Goal: Entertainment & Leisure: Consume media (video, audio)

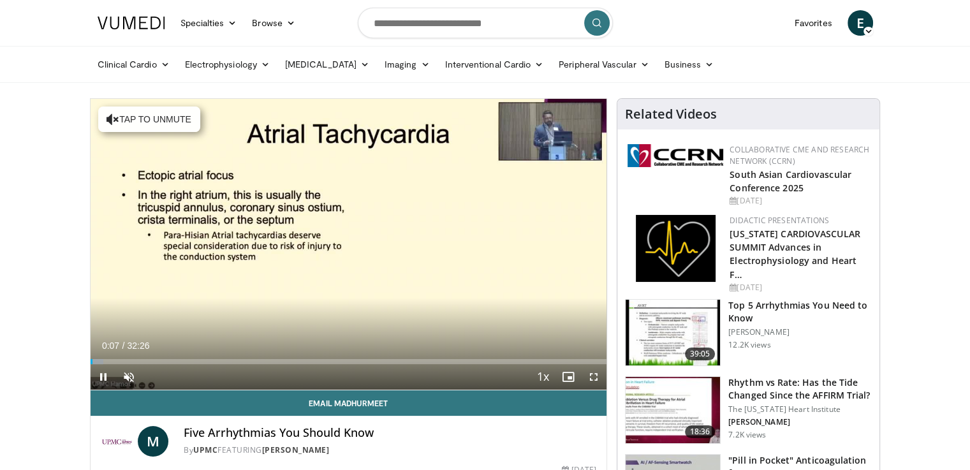
click at [179, 123] on button "Tap to unmute" at bounding box center [149, 118] width 102 height 25
click at [179, 374] on div "Volume Level" at bounding box center [162, 376] width 35 height 4
drag, startPoint x: 96, startPoint y: 360, endPoint x: 83, endPoint y: 358, distance: 12.9
click at [592, 375] on span "Video Player" at bounding box center [593, 376] width 25 height 25
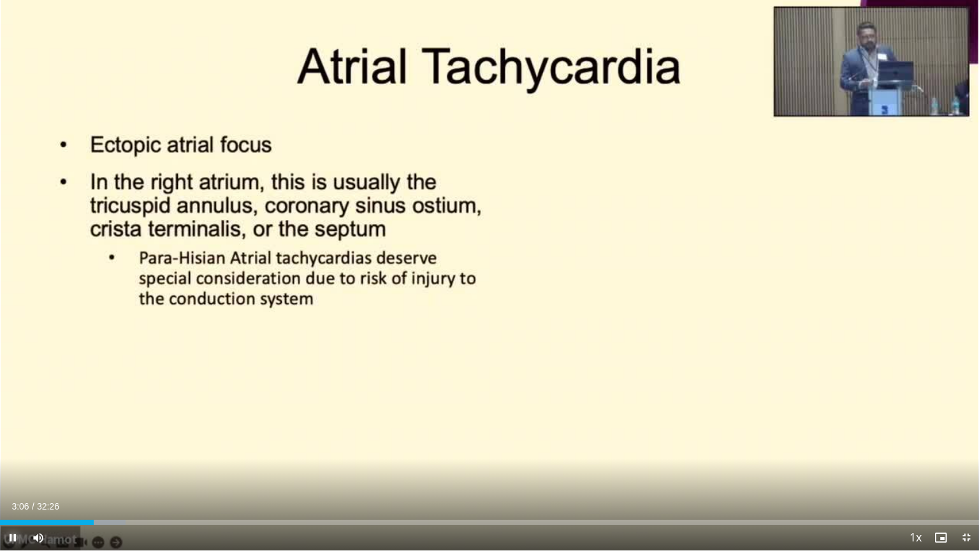
click at [15, 469] on span "Video Player" at bounding box center [12, 537] width 25 height 25
click at [372, 385] on div "10 seconds Tap to unmute" at bounding box center [489, 275] width 979 height 550
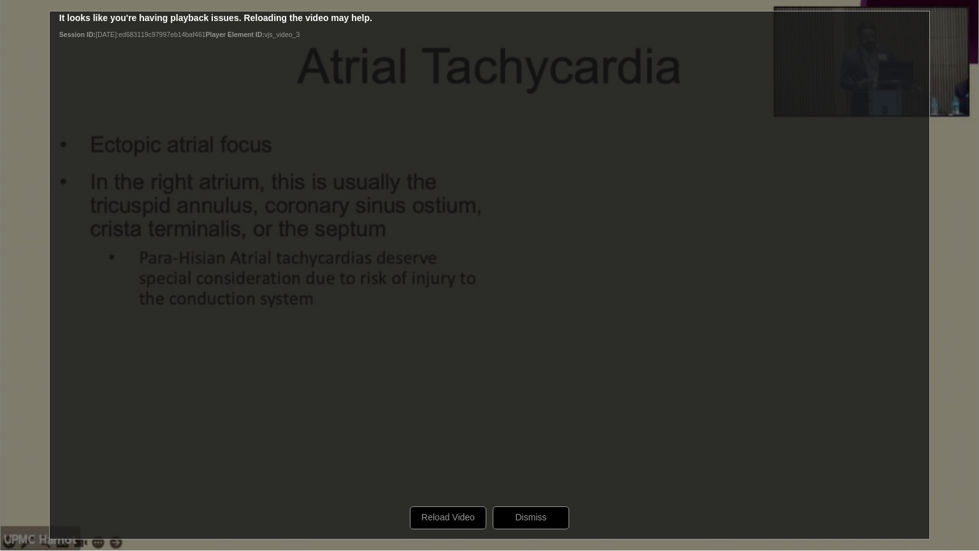
click at [450, 469] on div "10 seconds Tap to unmute" at bounding box center [489, 275] width 979 height 550
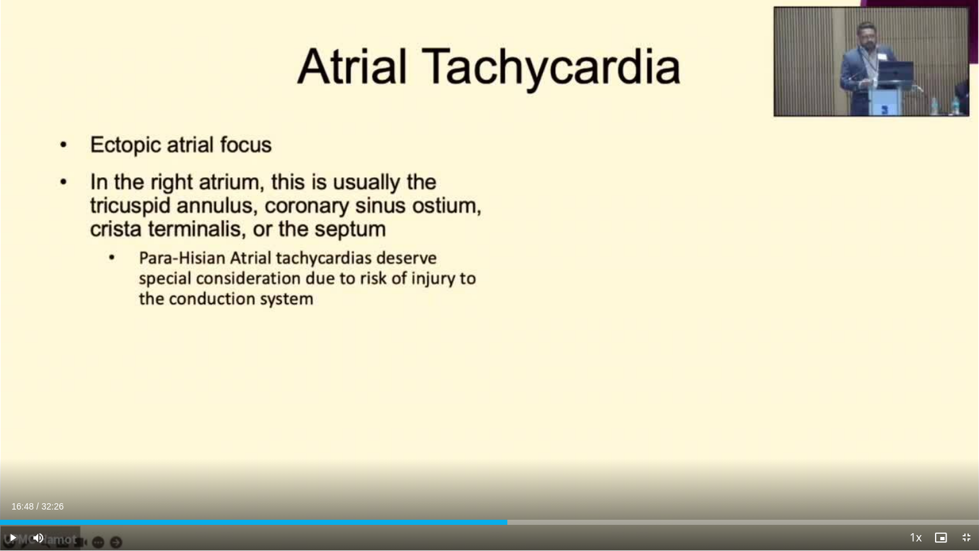
click at [570, 444] on div "10 seconds Tap to unmute" at bounding box center [489, 275] width 979 height 550
click at [842, 416] on div "10 seconds Tap to unmute" at bounding box center [489, 275] width 979 height 550
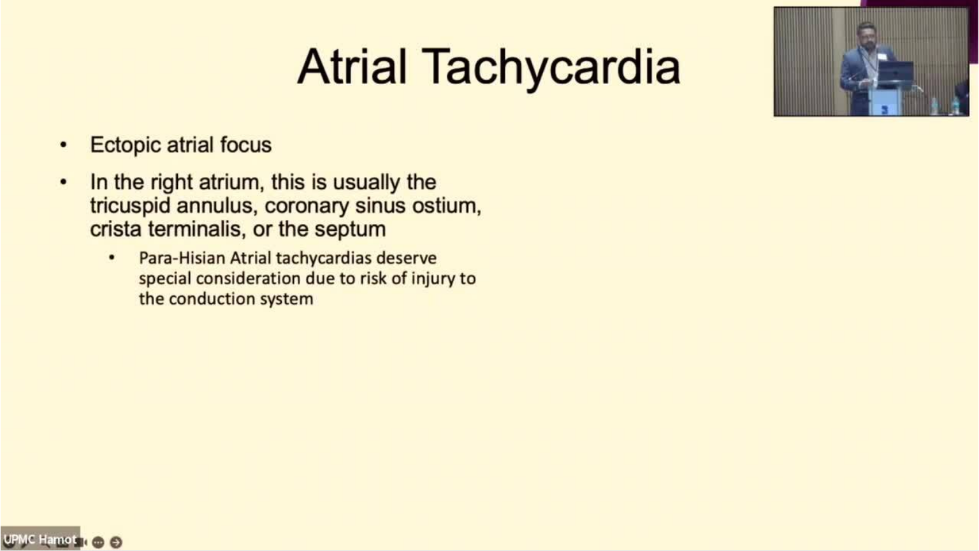
click at [857, 405] on div "10 seconds Tap to unmute" at bounding box center [489, 275] width 979 height 550
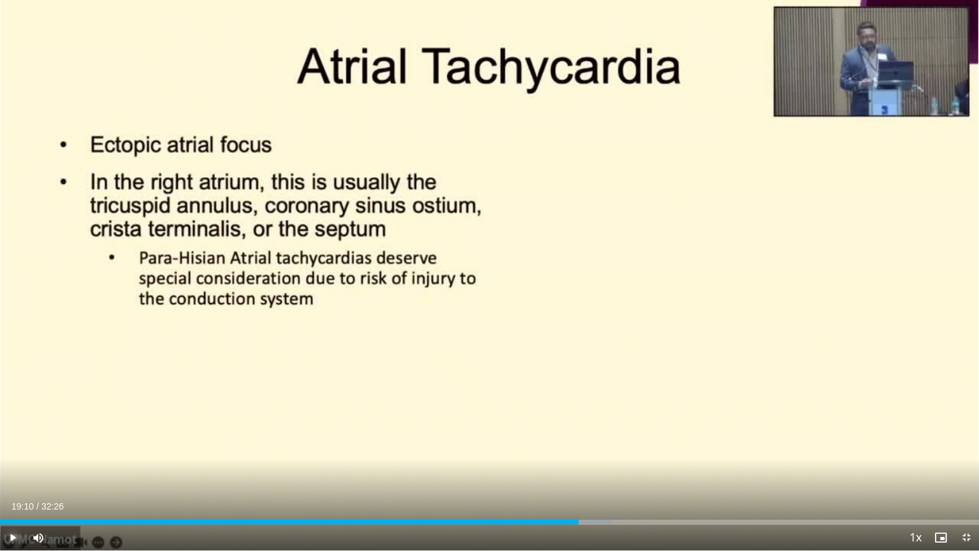
click at [15, 469] on span "Video Player" at bounding box center [12, 537] width 25 height 25
click at [482, 275] on icon "Video Player" at bounding box center [490, 276] width 36 height 36
click at [487, 272] on icon "Video Player" at bounding box center [490, 276] width 36 height 36
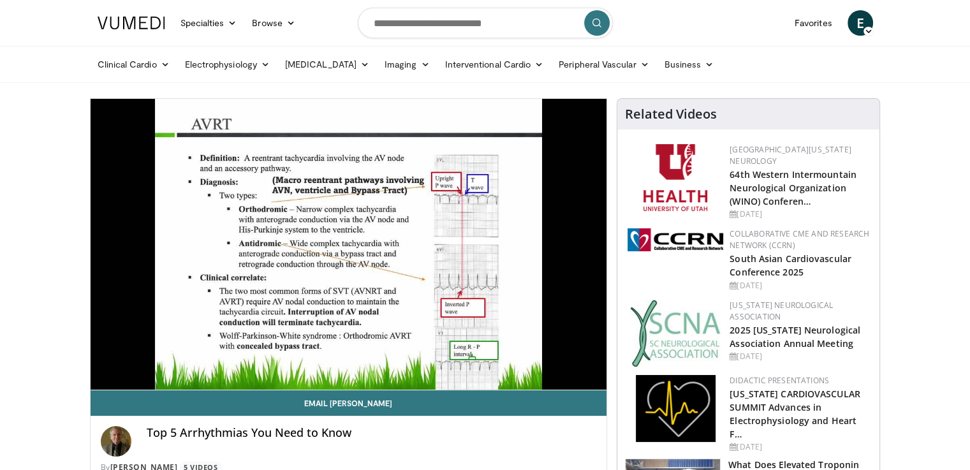
click at [320, 23] on nav "Specialties Adult & Family Medicine Allergy, Asthma, Immunology Anesthesiology …" at bounding box center [485, 23] width 790 height 46
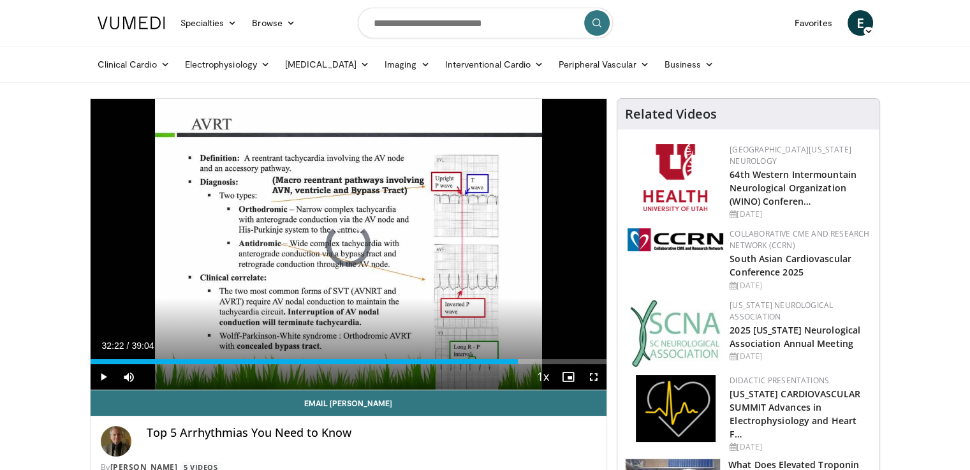
click at [518, 357] on div "Loaded : 0.00% 00:15 32:22" at bounding box center [349, 358] width 516 height 12
